Goal: Task Accomplishment & Management: Manage account settings

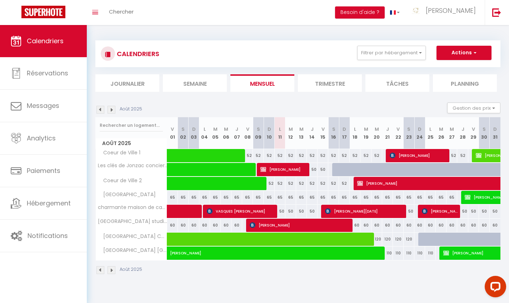
click at [112, 111] on img at bounding box center [111, 110] width 8 height 8
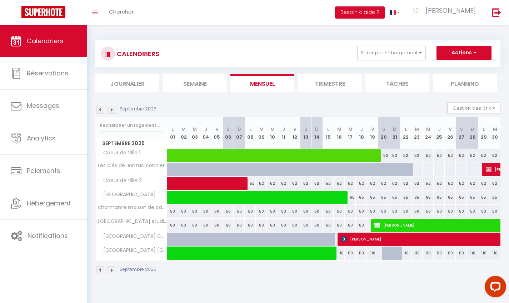
click at [112, 111] on img at bounding box center [111, 110] width 8 height 8
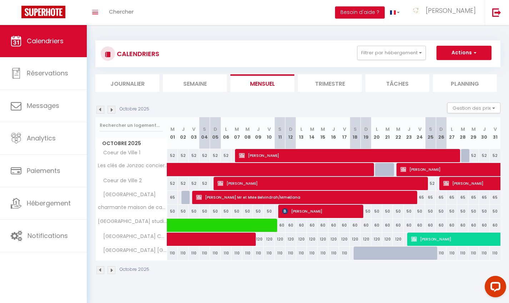
click at [98, 108] on img at bounding box center [100, 110] width 8 height 8
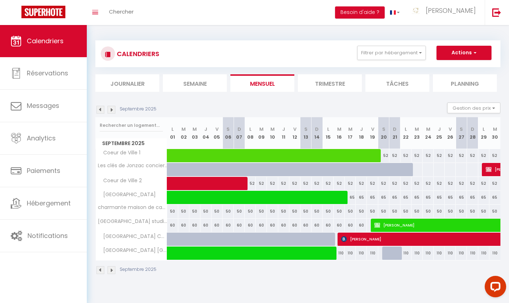
click at [451, 170] on div at bounding box center [449, 169] width 11 height 13
type input "Ven 26 Septembre 2025"
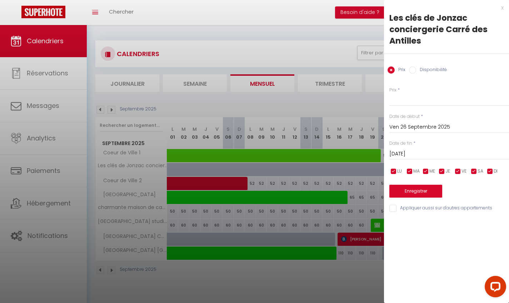
click at [397, 152] on input "[DATE]" at bounding box center [449, 153] width 120 height 9
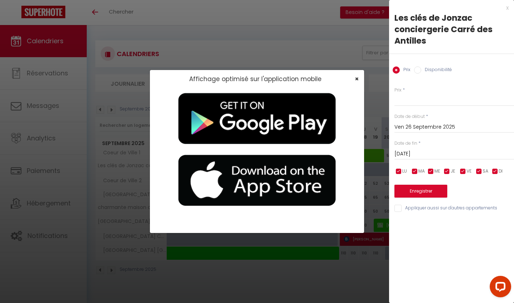
click at [355, 80] on span "×" at bounding box center [357, 78] width 4 height 9
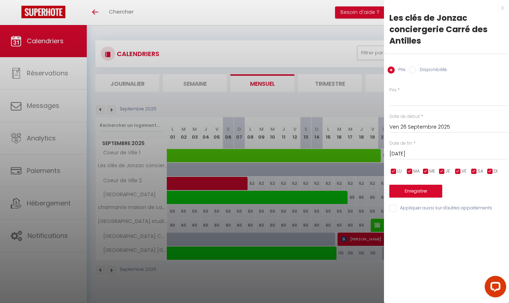
click at [437, 153] on input "[DATE]" at bounding box center [449, 153] width 120 height 9
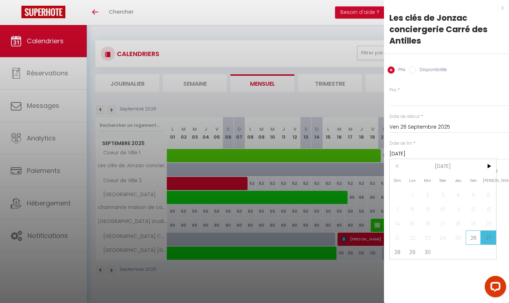
click at [474, 237] on span "26" at bounding box center [472, 237] width 15 height 14
type input "Ven 26 Septembre 2025"
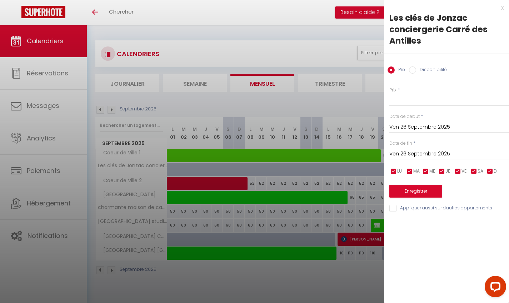
click at [414, 69] on input "Disponibilité" at bounding box center [412, 69] width 7 height 7
radio input "true"
radio input "false"
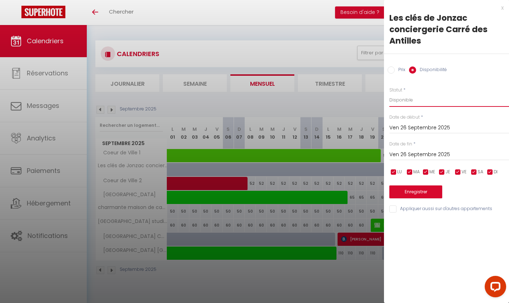
select select "0"
click at [418, 189] on button "Enregistrer" at bounding box center [415, 191] width 53 height 13
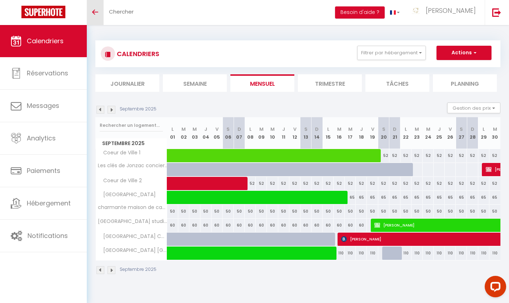
click at [99, 11] on link "Toggle menubar" at bounding box center [95, 12] width 17 height 25
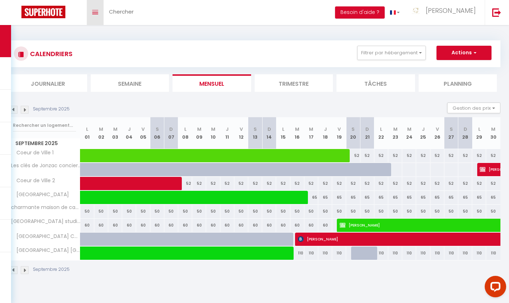
click at [99, 11] on link "Toggle menubar" at bounding box center [95, 12] width 17 height 25
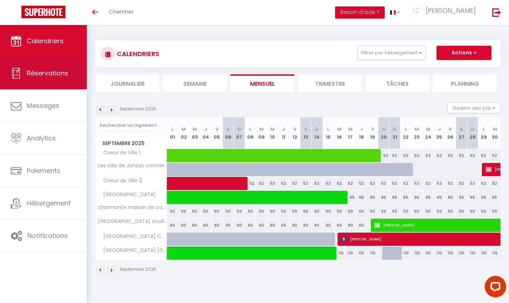
click at [50, 74] on span "Réservations" at bounding box center [47, 73] width 41 height 9
select select "not_cancelled"
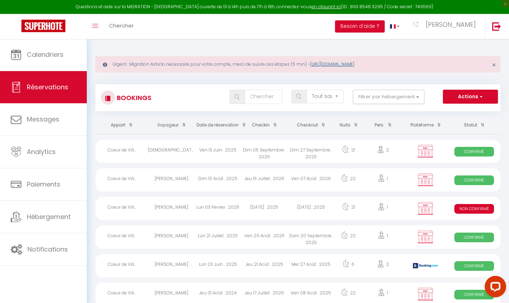
click at [354, 61] on link "[URL][DOMAIN_NAME]" at bounding box center [332, 64] width 44 height 6
